Goal: Task Accomplishment & Management: Use online tool/utility

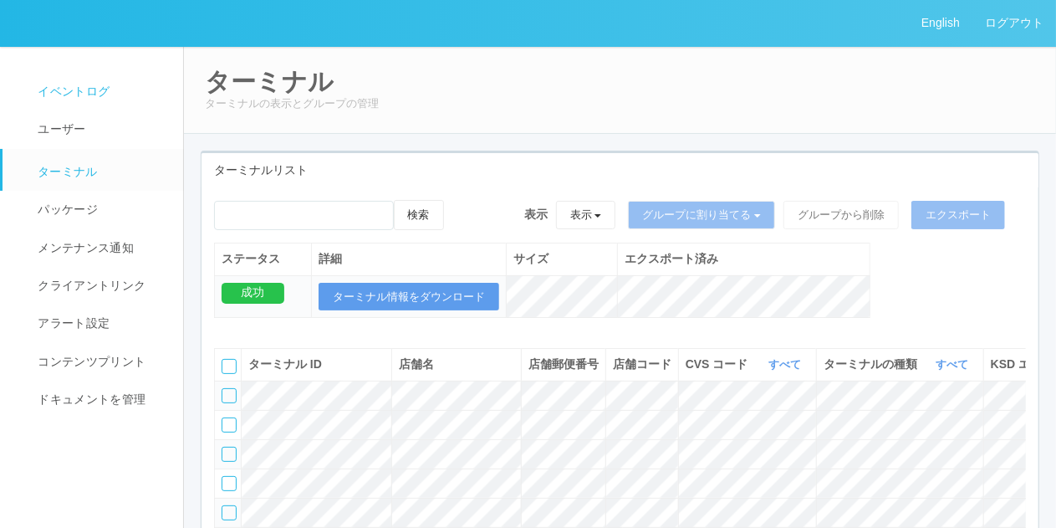
click at [98, 106] on link "イベントログ" at bounding box center [101, 92] width 196 height 38
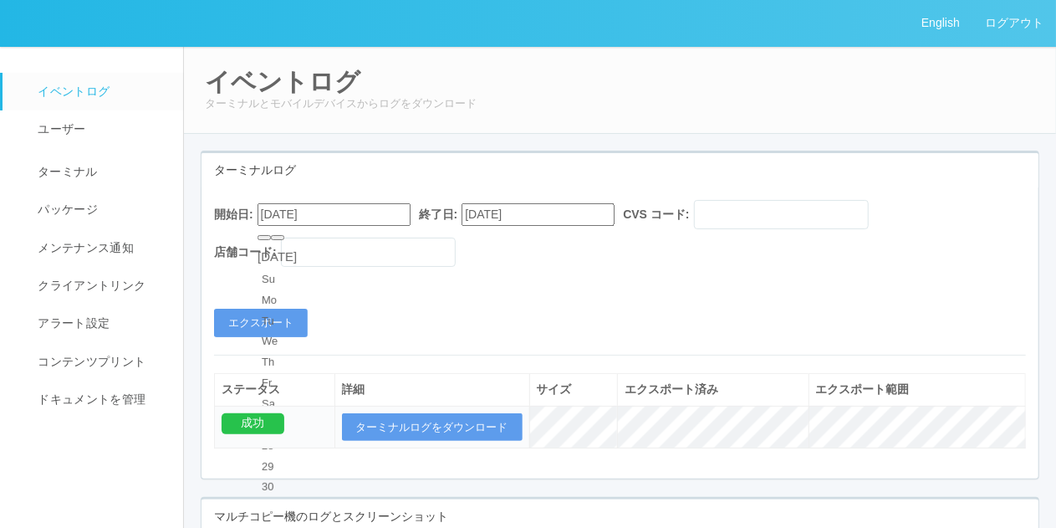
click at [278, 211] on input "[DATE]" at bounding box center [334, 214] width 153 height 23
click at [297, 248] on div "[DATE]" at bounding box center [277, 257] width 39 height 19
click at [297, 252] on div "[DATE]" at bounding box center [277, 257] width 39 height 19
click at [284, 240] on button "button" at bounding box center [277, 237] width 13 height 5
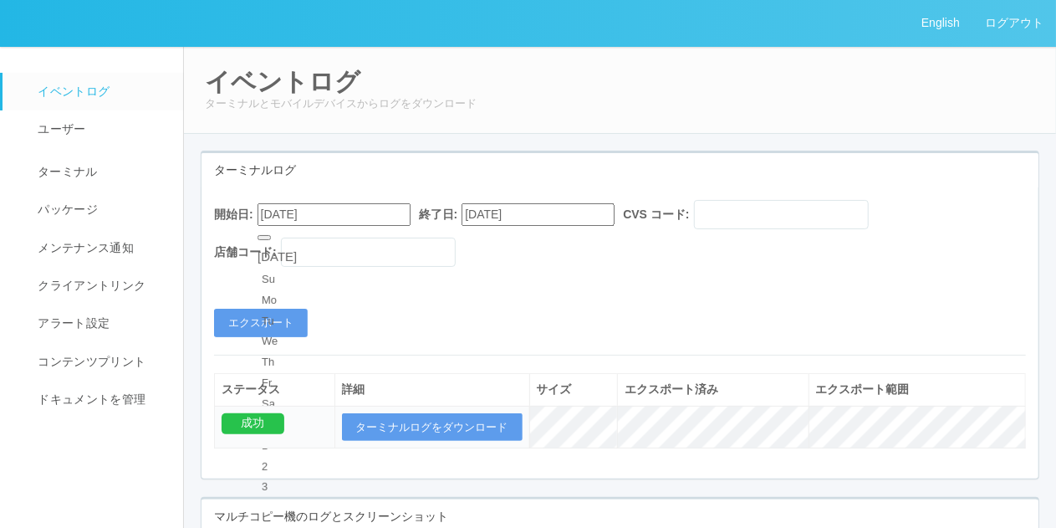
type input "[DATE]"
click at [279, 315] on button "エクスポート" at bounding box center [261, 323] width 94 height 28
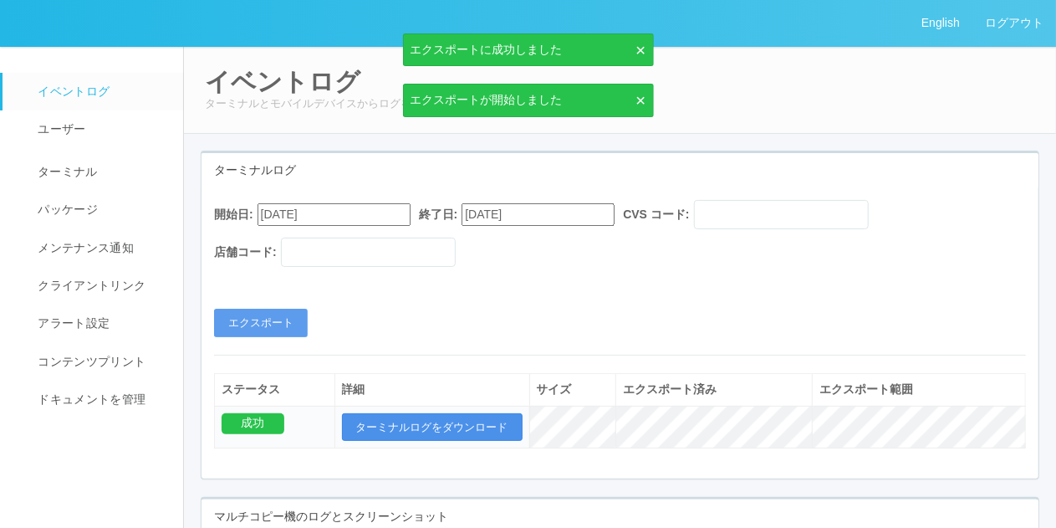
click at [426, 422] on button "ターミナルログをダウンロード" at bounding box center [432, 427] width 181 height 28
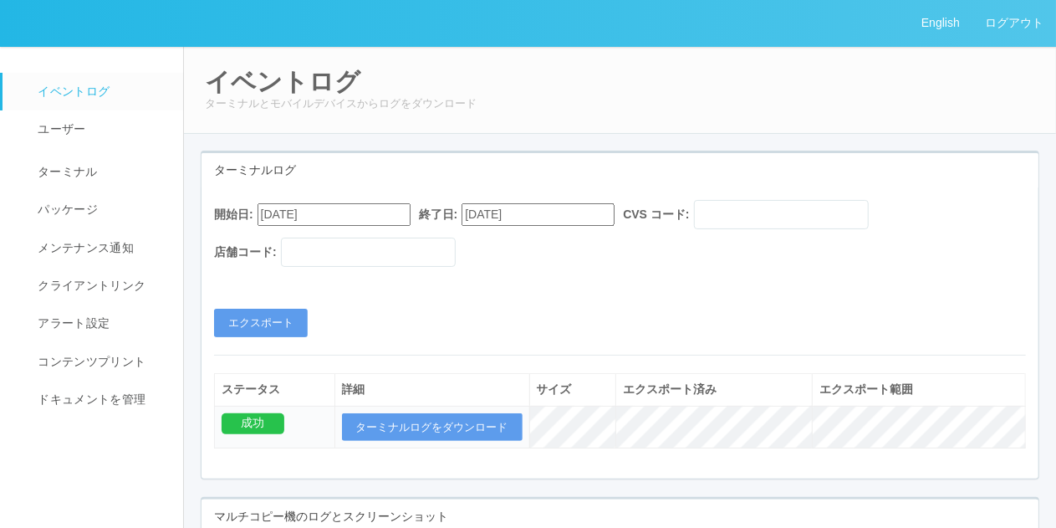
click at [978, 227] on div "開始日: [DATE] 終了日: [DATE] CVS コード: 店舗コード:" at bounding box center [620, 237] width 812 height 75
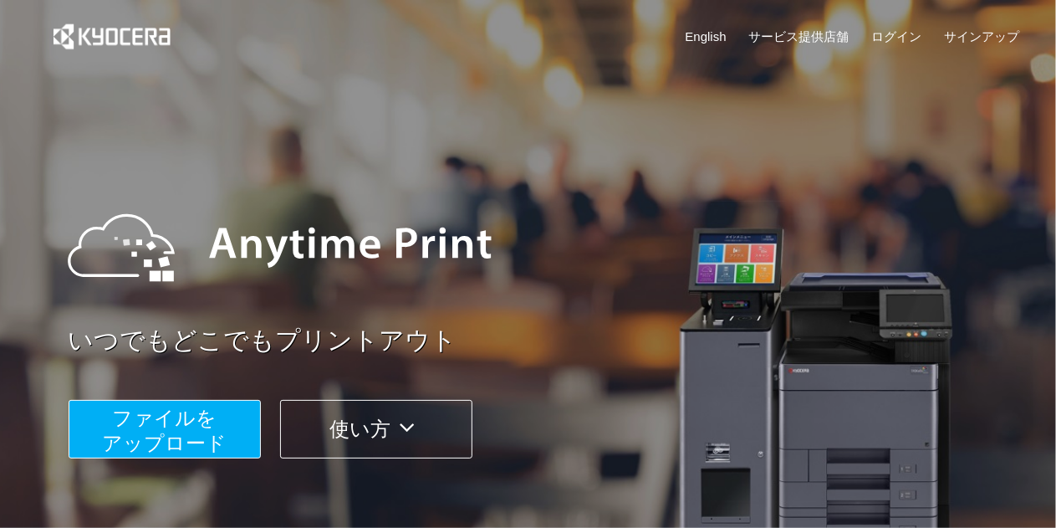
click at [184, 422] on span "ファイルを ​​アップロード" at bounding box center [164, 430] width 125 height 48
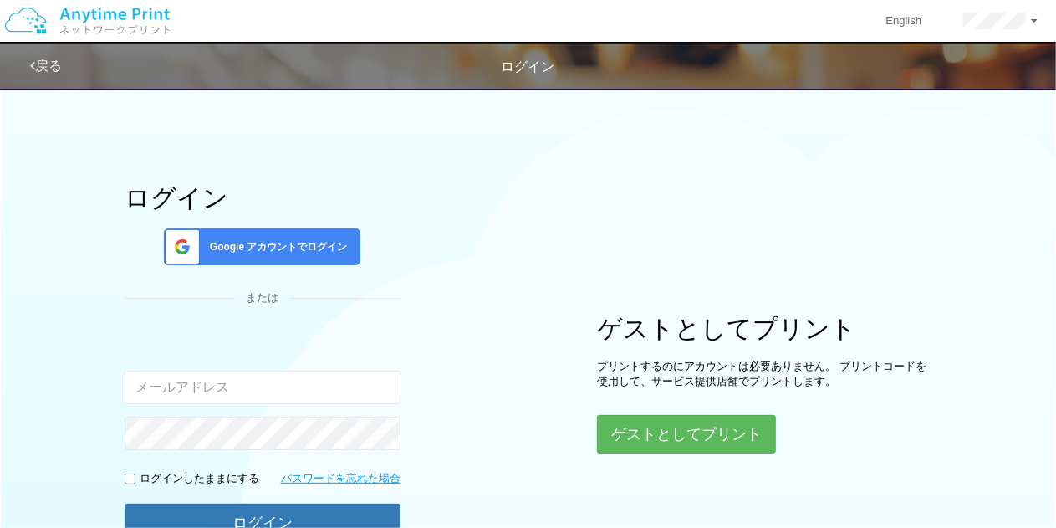
type input "[EMAIL_ADDRESS][DOMAIN_NAME]"
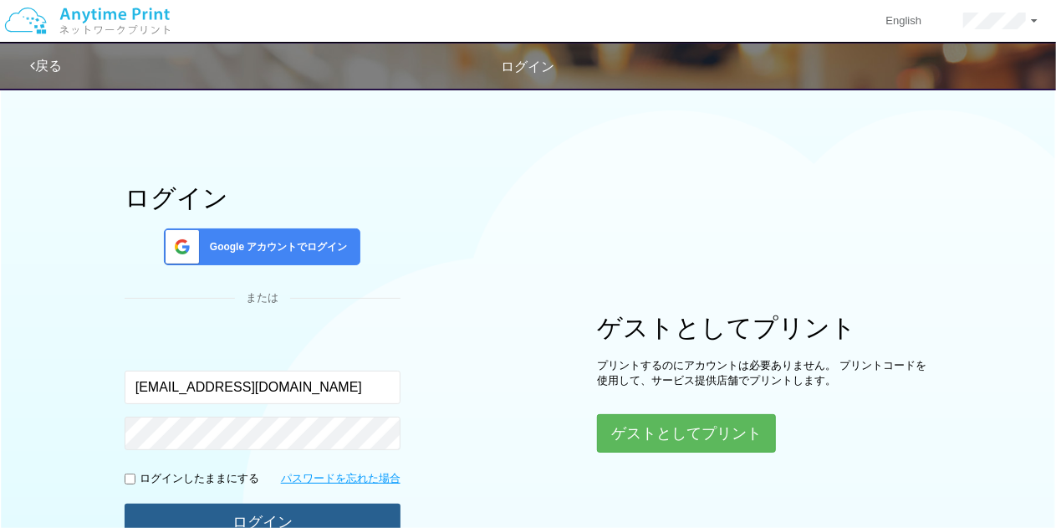
click at [246, 509] on button "ログイン" at bounding box center [263, 521] width 276 height 37
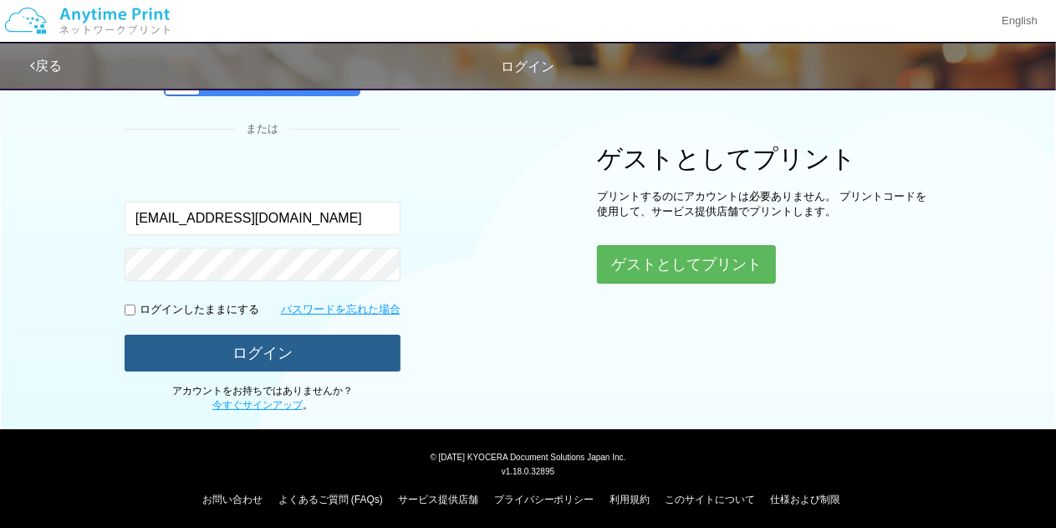
scroll to position [171, 0]
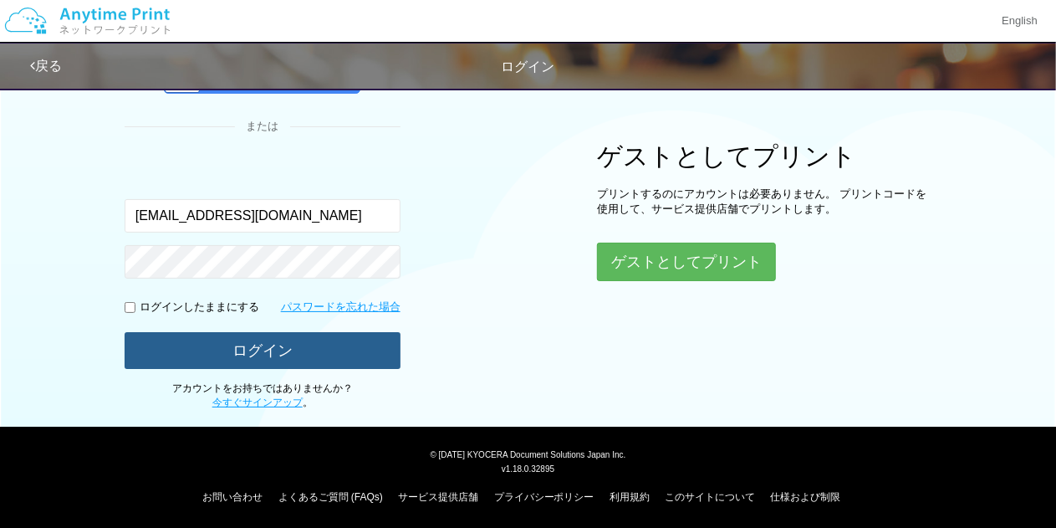
click at [358, 342] on button "ログイン" at bounding box center [263, 350] width 276 height 37
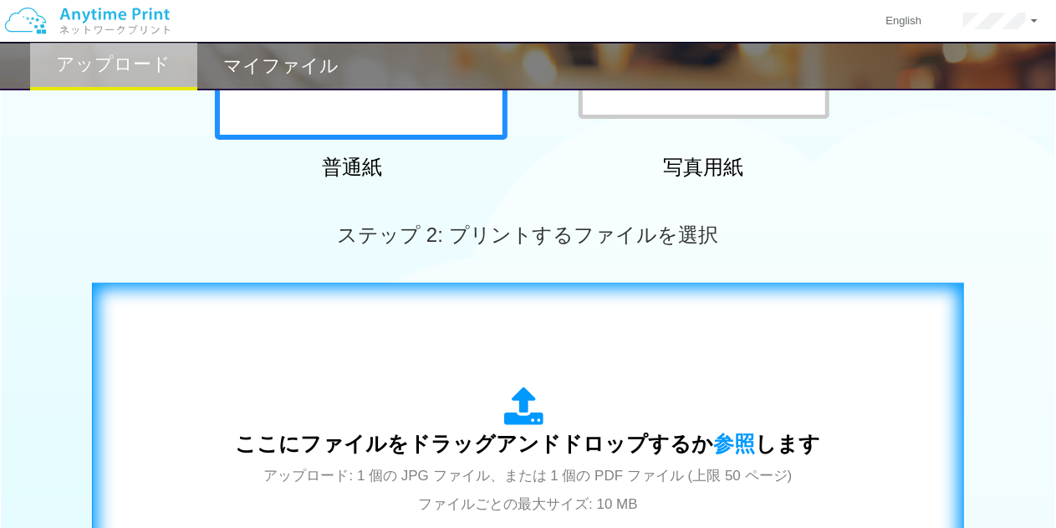
scroll to position [367, 0]
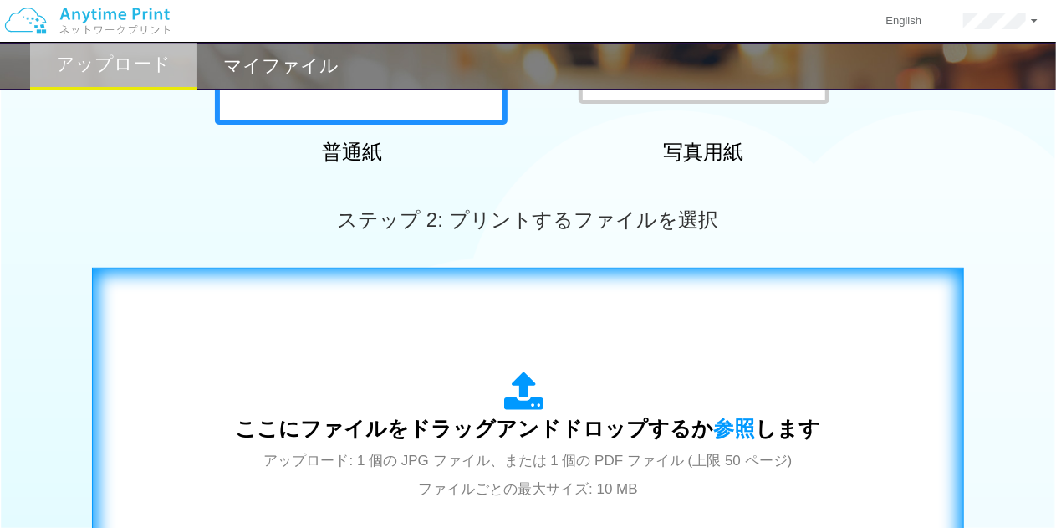
click at [457, 359] on div "ここにファイルをドラッグアンドドロップするか 参照 します アップロード: 1 個の JPG ファイル、または 1 個の PDF ファイル (上限 50 ペー…" at bounding box center [528, 436] width 837 height 303
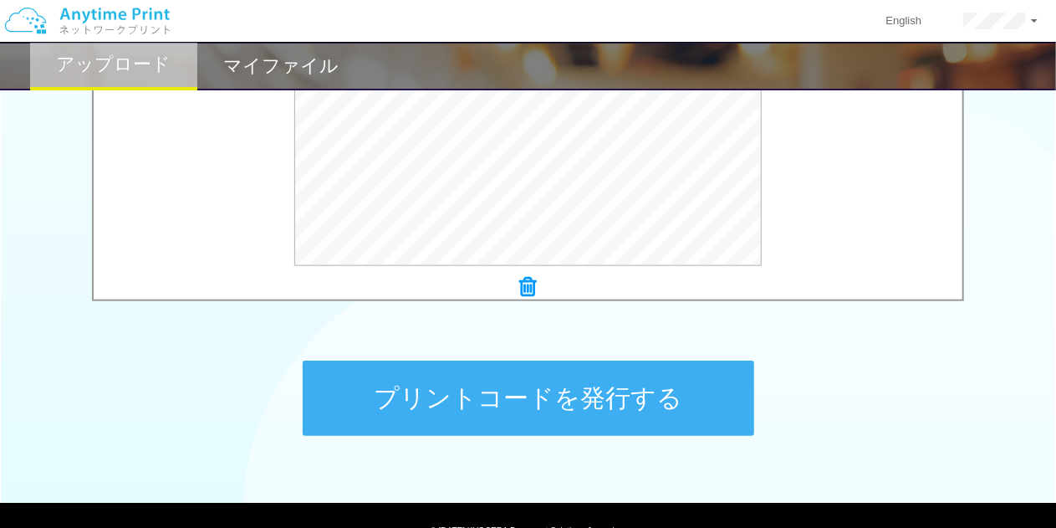
scroll to position [677, 0]
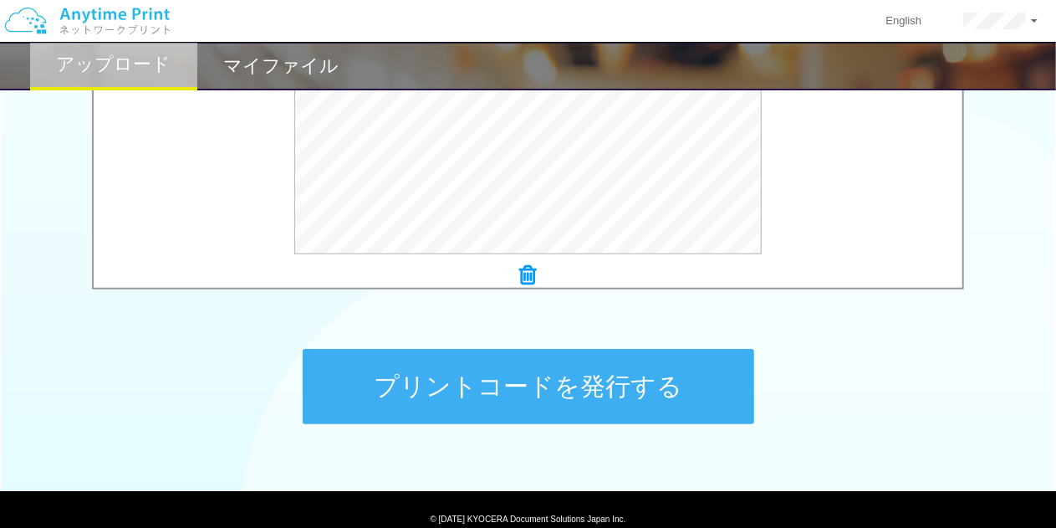
click at [530, 391] on button "プリントコードを発行する" at bounding box center [529, 386] width 452 height 75
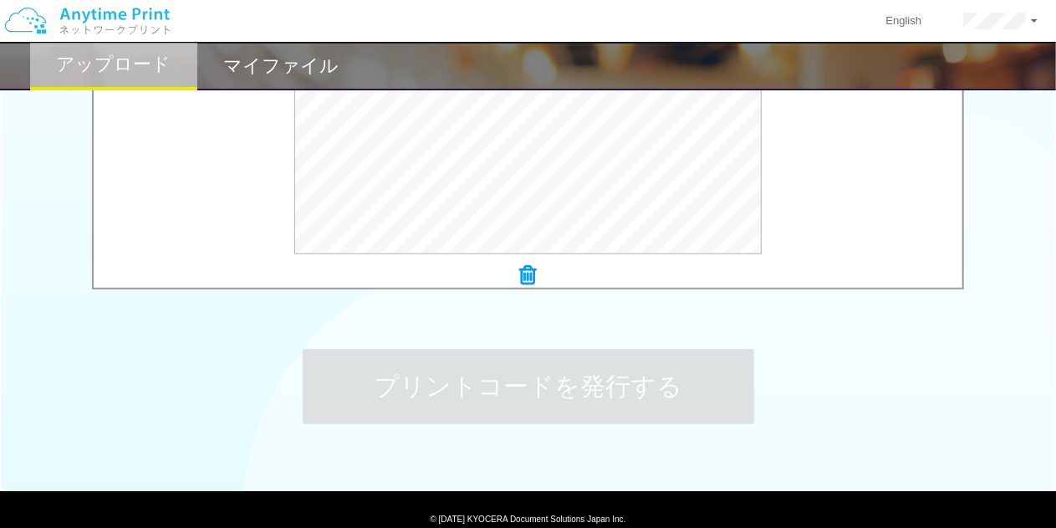
scroll to position [0, 0]
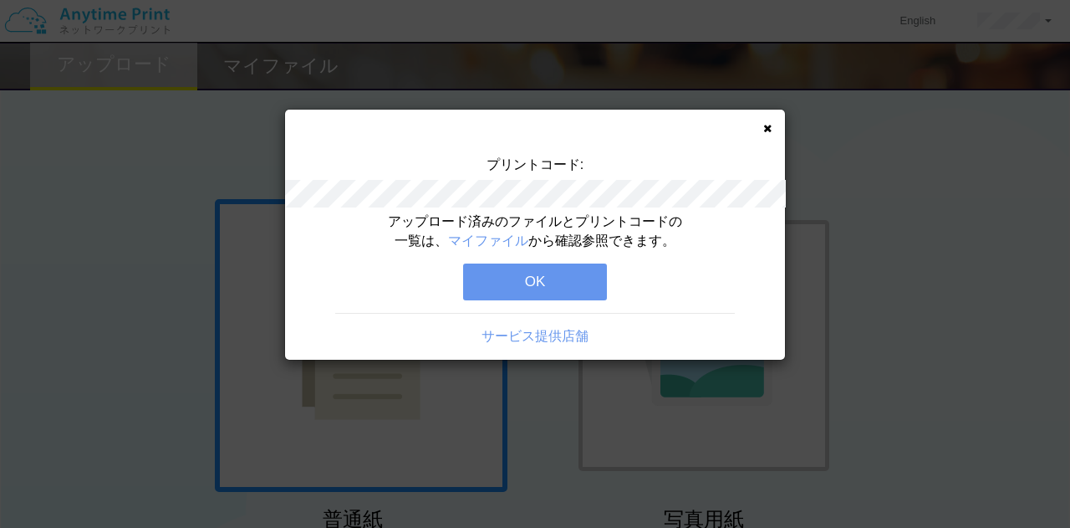
click at [764, 128] on icon at bounding box center [768, 128] width 8 height 11
